Goal: Information Seeking & Learning: Learn about a topic

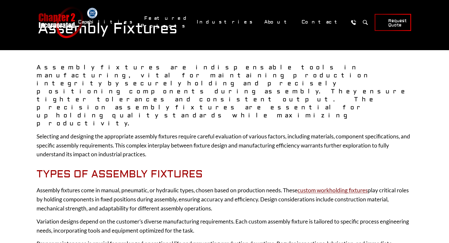
scroll to position [53, 0]
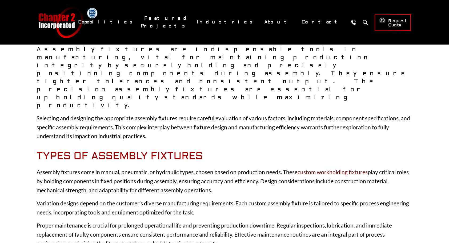
click at [221, 169] on link "custom workholding fixtures" at bounding box center [333, 172] width 70 height 7
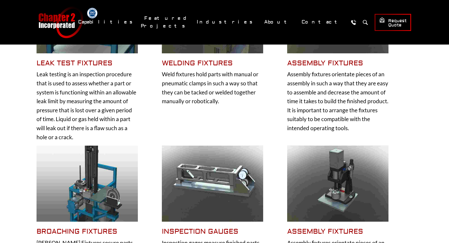
scroll to position [187, 0]
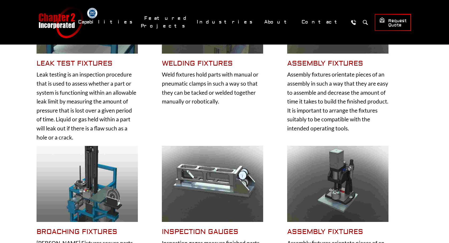
click at [335, 173] on img at bounding box center [337, 184] width 101 height 76
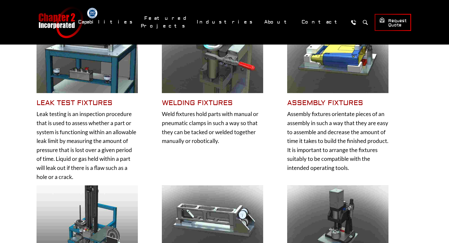
scroll to position [80, 0]
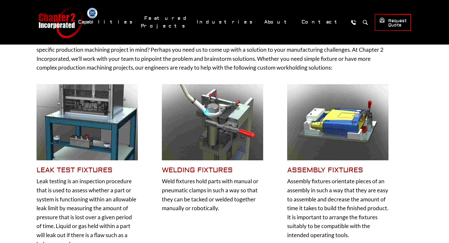
click at [326, 120] on img at bounding box center [337, 122] width 101 height 76
